Goal: Information Seeking & Learning: Learn about a topic

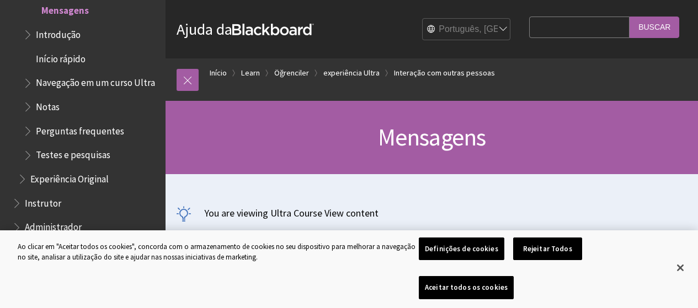
click at [531, 29] on input "Search Query" at bounding box center [579, 28] width 100 height 22
type input "TUTOR"
click at [664, 34] on input "Buscar" at bounding box center [655, 28] width 50 height 22
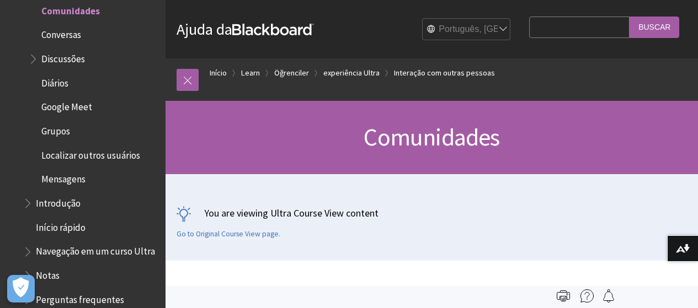
click at [529, 27] on input "Search Query" at bounding box center [579, 28] width 100 height 22
type input "TUTOR"
click at [667, 33] on input "Buscar" at bounding box center [655, 28] width 50 height 22
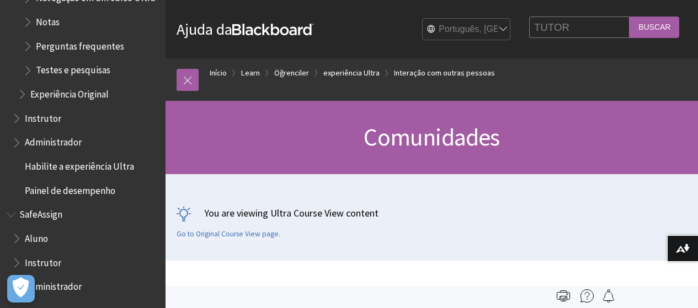
scroll to position [1668, 0]
click at [83, 262] on span "Instrutor" at bounding box center [85, 263] width 147 height 19
